Goal: Information Seeking & Learning: Learn about a topic

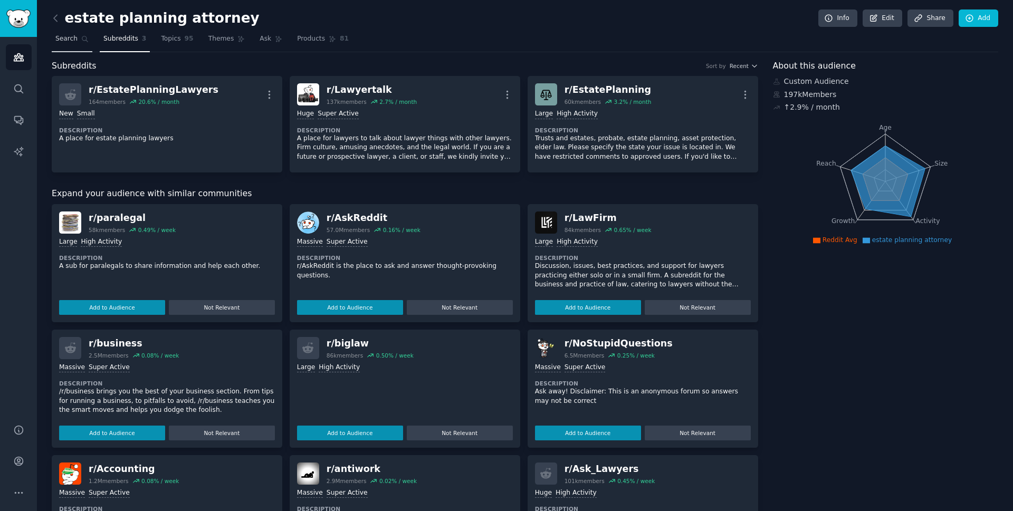
click at [70, 49] on link "Search" at bounding box center [72, 42] width 41 height 22
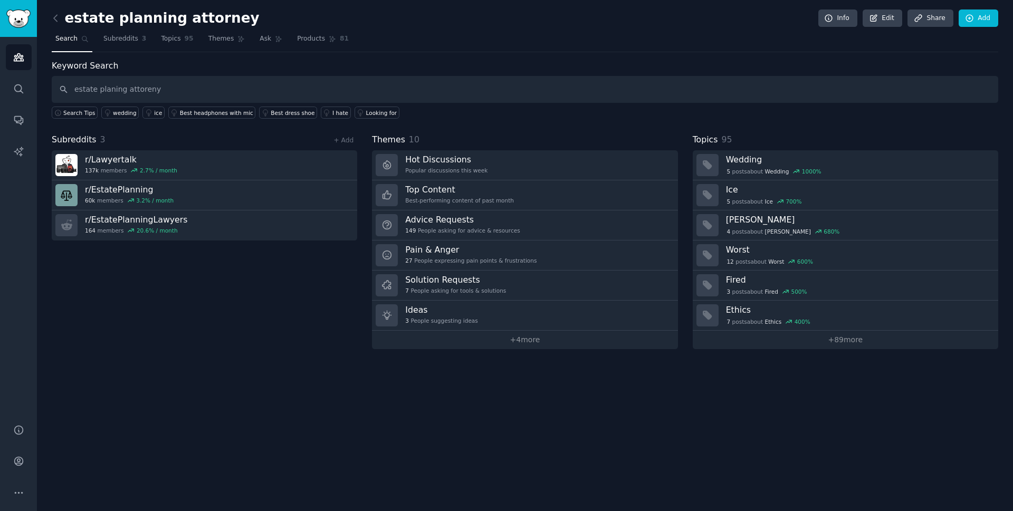
type input "estate planing attoreny"
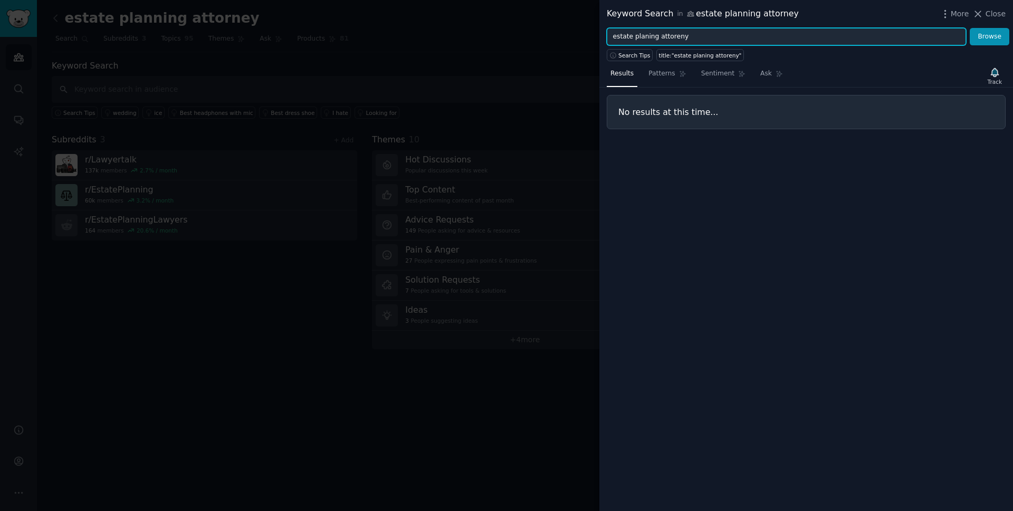
click at [689, 33] on input "estate planing attoreny" at bounding box center [786, 37] width 359 height 18
type input "estate planing attoreny"
click at [970, 28] on button "Browse" at bounding box center [990, 37] width 40 height 18
drag, startPoint x: 670, startPoint y: 31, endPoint x: 548, endPoint y: 53, distance: 124.4
click at [548, 53] on div "Keyword Search in estate planning attorney More Close estate planing attoreny B…" at bounding box center [506, 255] width 1013 height 511
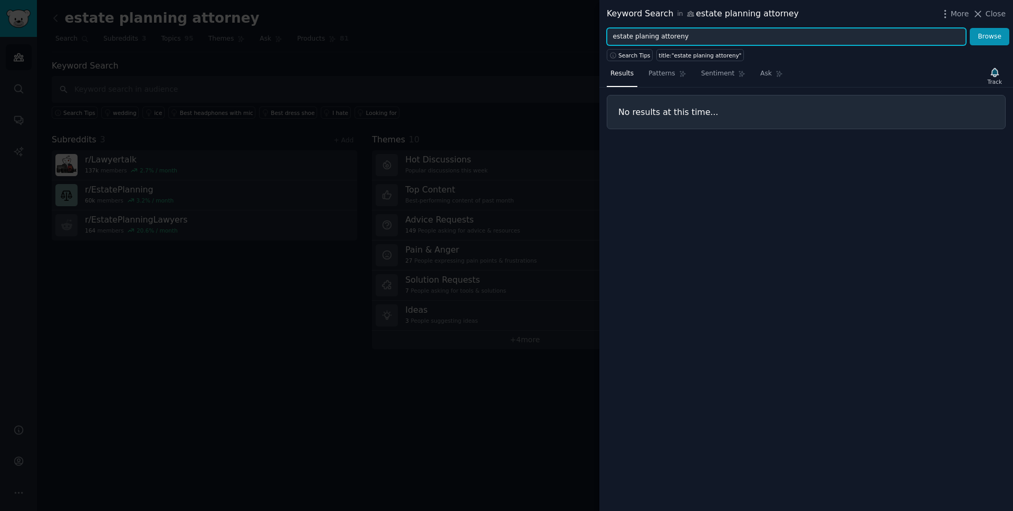
click at [696, 38] on input "estate planing attoreny" at bounding box center [786, 37] width 359 height 18
drag, startPoint x: 696, startPoint y: 38, endPoint x: 567, endPoint y: 35, distance: 128.8
click at [567, 35] on div "Keyword Search in estate planning attorney More Close estate planing attoreny B…" at bounding box center [506, 255] width 1013 height 511
